Goal: Task Accomplishment & Management: Complete application form

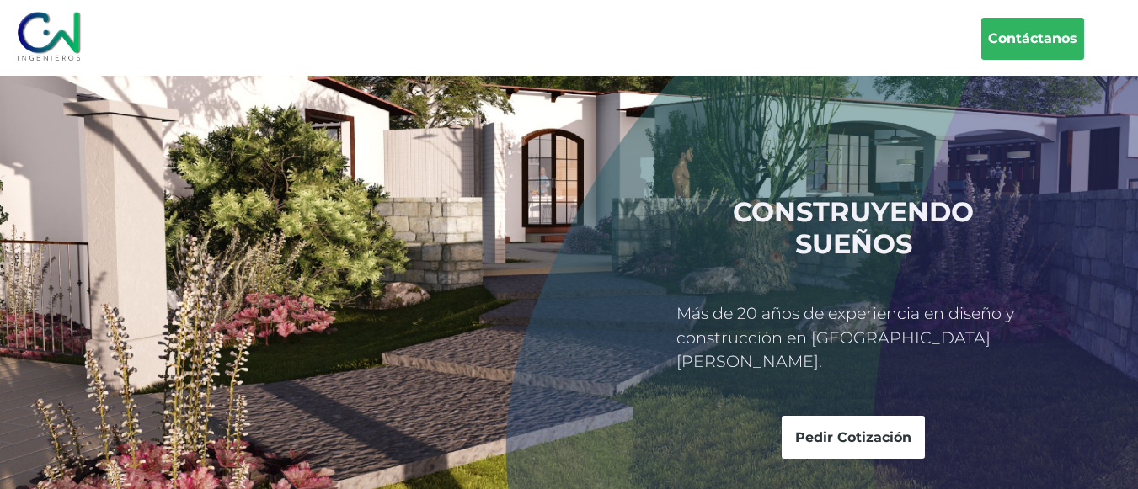
scroll to position [49, 0]
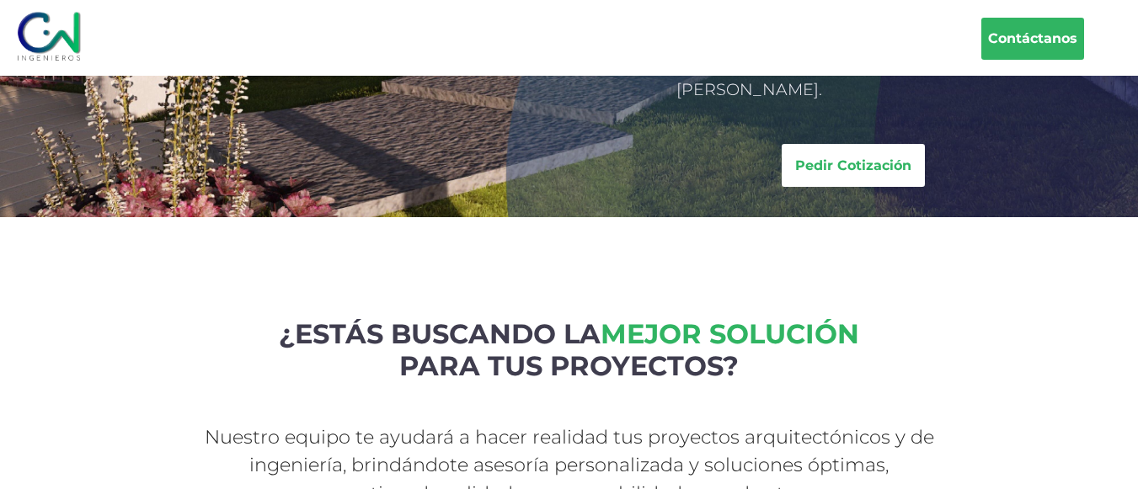
click at [834, 144] on link "Pedir Cotización" at bounding box center [852, 165] width 143 height 43
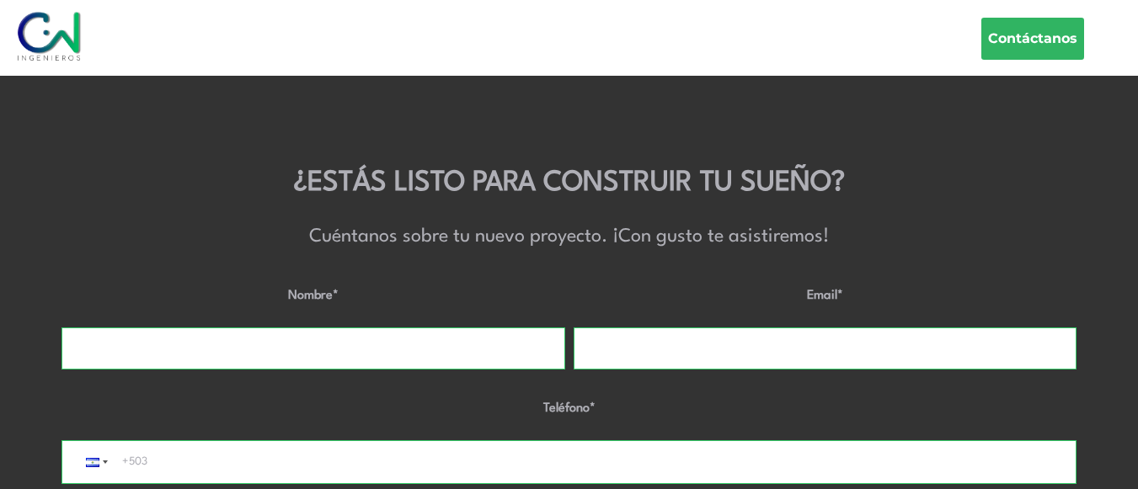
scroll to position [5296, 0]
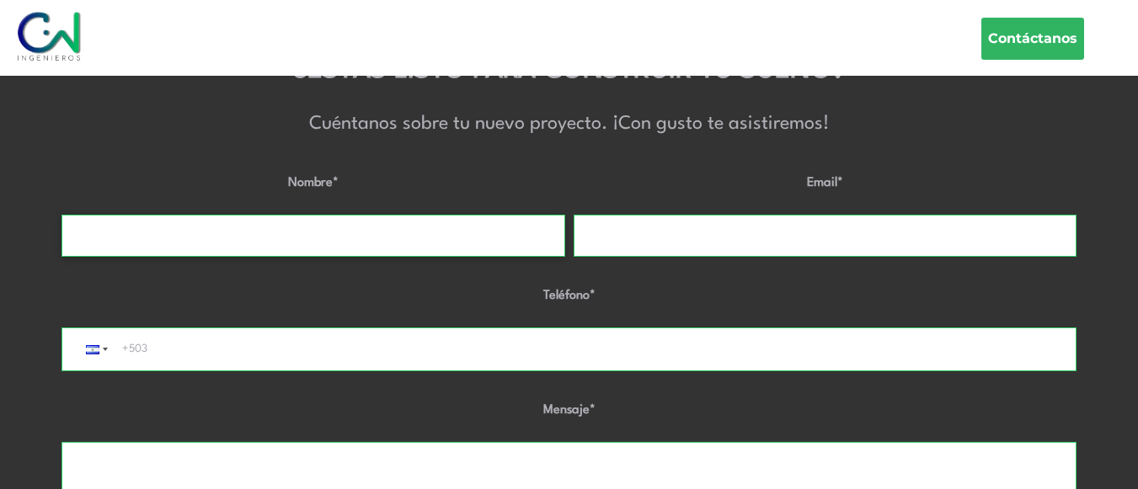
click at [537, 237] on input "Nombre *" at bounding box center [313, 236] width 504 height 42
type input "luis perez"
click at [637, 239] on input "Email *" at bounding box center [825, 236] width 504 height 42
type input "lperez@grupoayre.com"
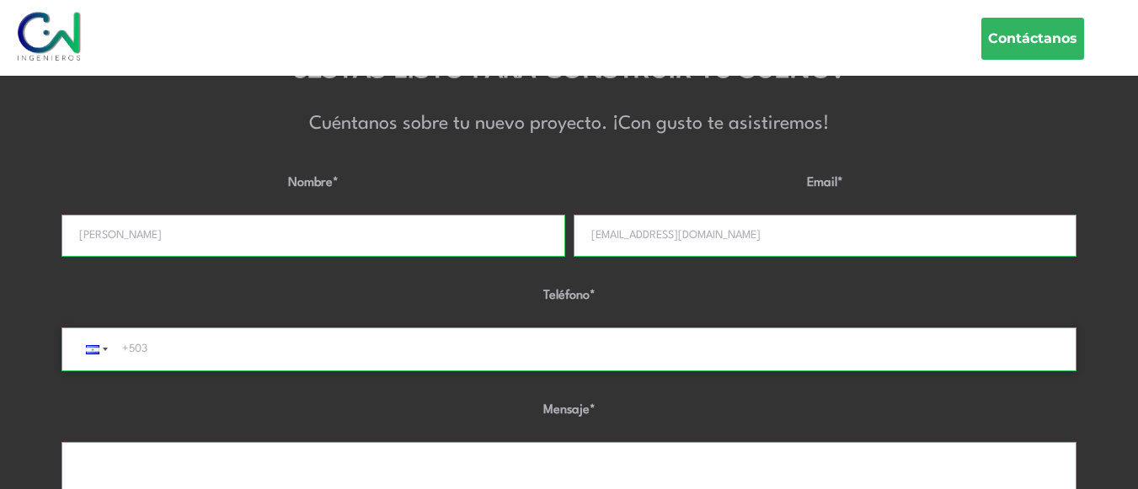
click at [648, 357] on input "+503" at bounding box center [590, 349] width 936 height 42
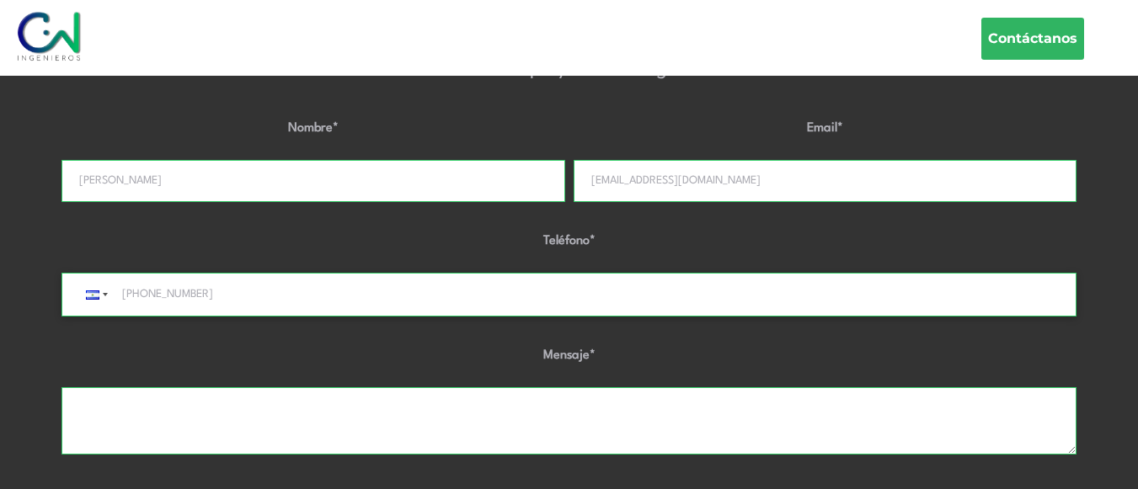
type input "+50370388839"
click at [541, 413] on textarea "Mensaje *" at bounding box center [568, 420] width 1015 height 67
type textarea "n"
click at [394, 413] on textarea "buen dia, quisiera solicitar el apoyo con una oferta por la construccion de una…" at bounding box center [568, 420] width 1015 height 67
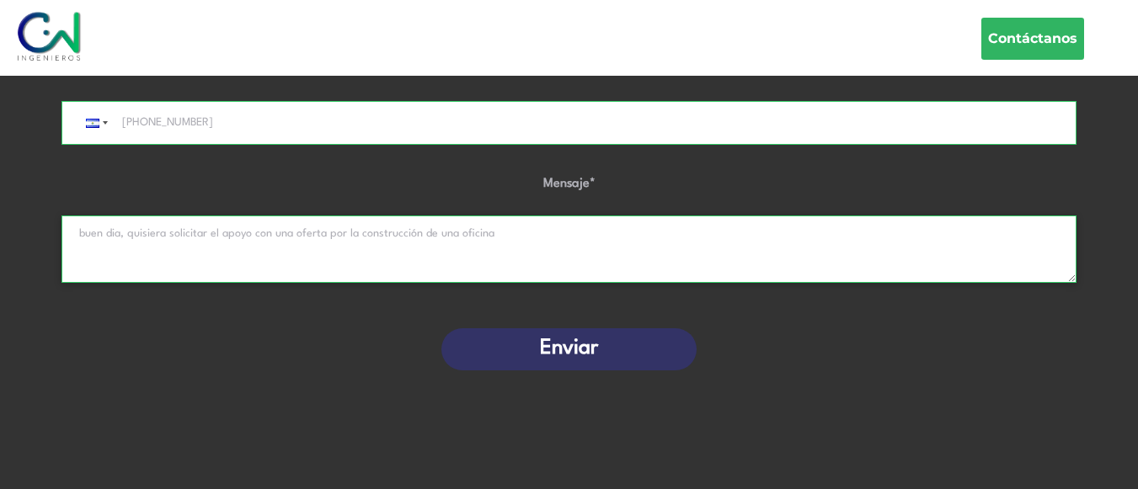
click at [649, 239] on textarea "buen dia, quisiera solicitar el apoyo con una oferta por la construcción de una…" at bounding box center [568, 249] width 1015 height 67
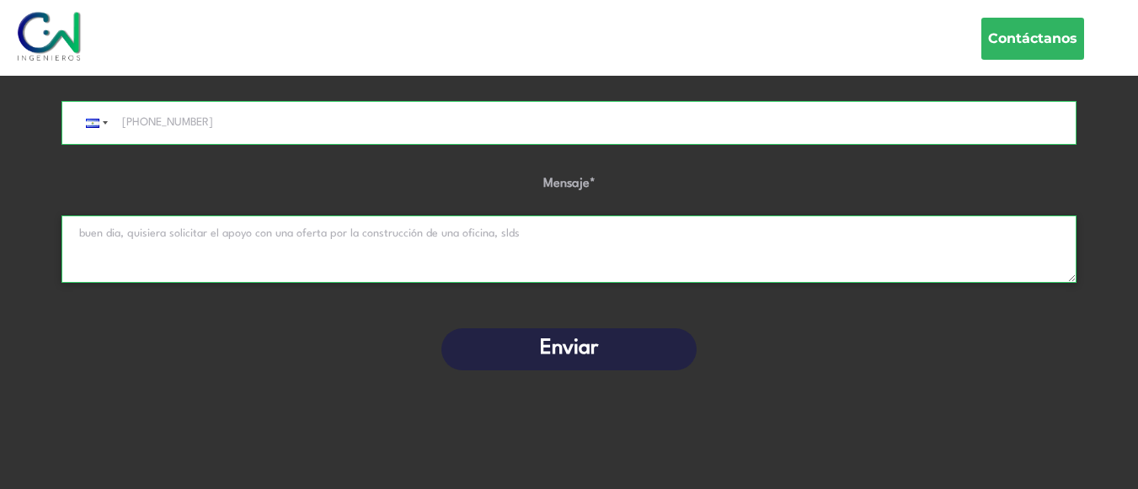
type textarea "buen dia, quisiera solicitar el apoyo con una oferta por la construcción de una…"
click at [621, 334] on button "Enviar" at bounding box center [569, 349] width 256 height 42
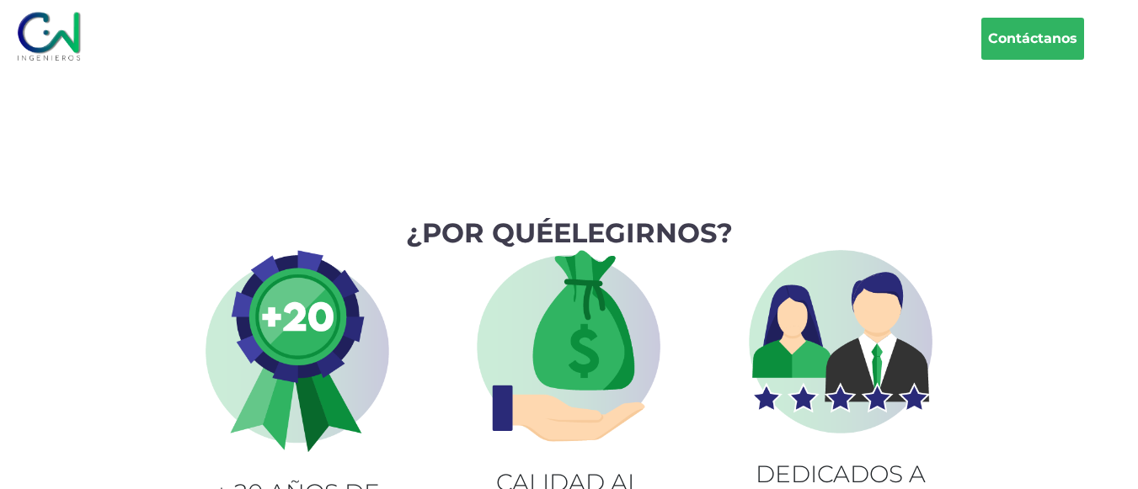
scroll to position [4489, 0]
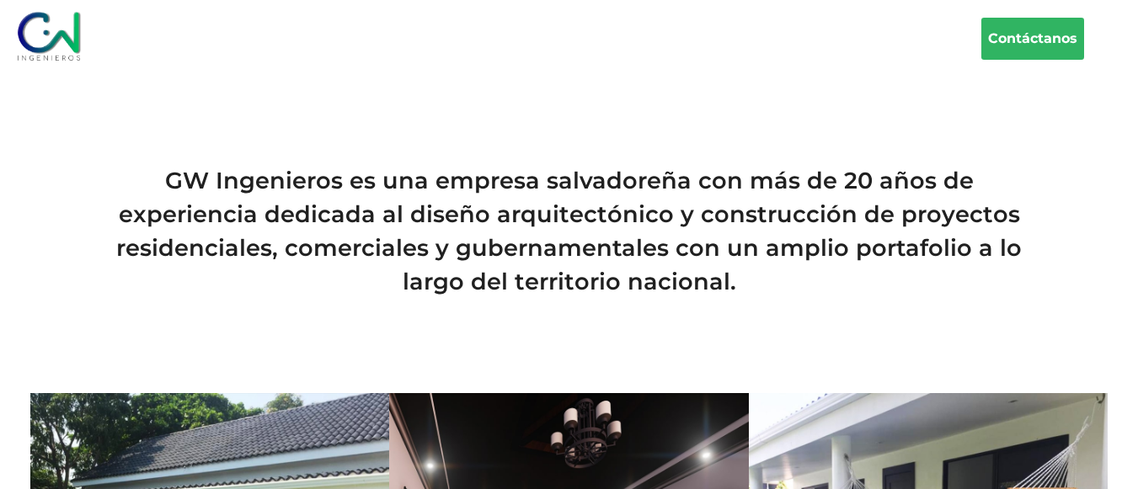
scroll to position [752, 0]
